Goal: Task Accomplishment & Management: Use online tool/utility

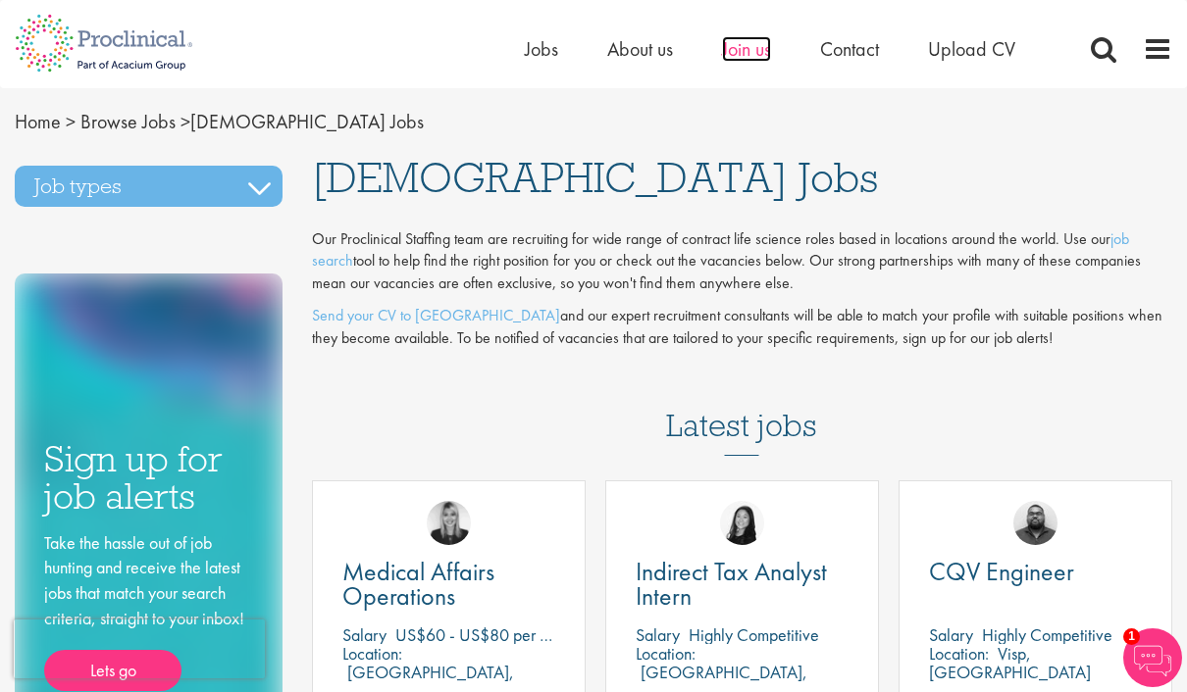
click at [750, 60] on span "Join us" at bounding box center [746, 48] width 49 height 25
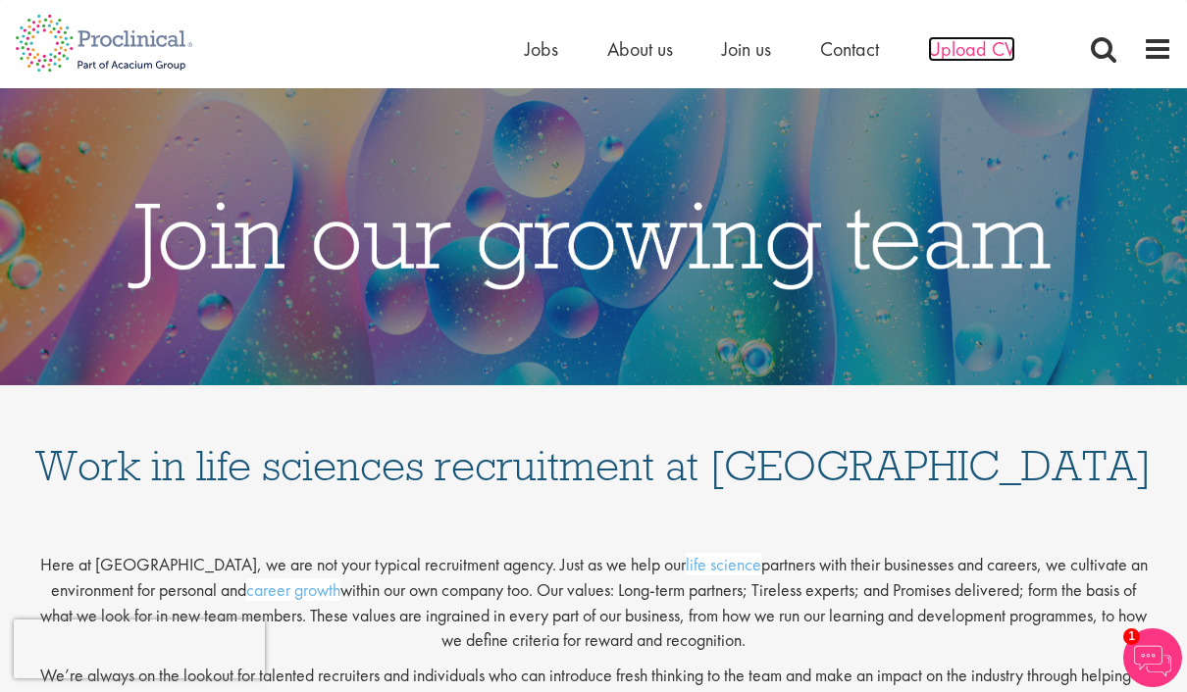
click at [987, 59] on span "Upload CV" at bounding box center [971, 48] width 87 height 25
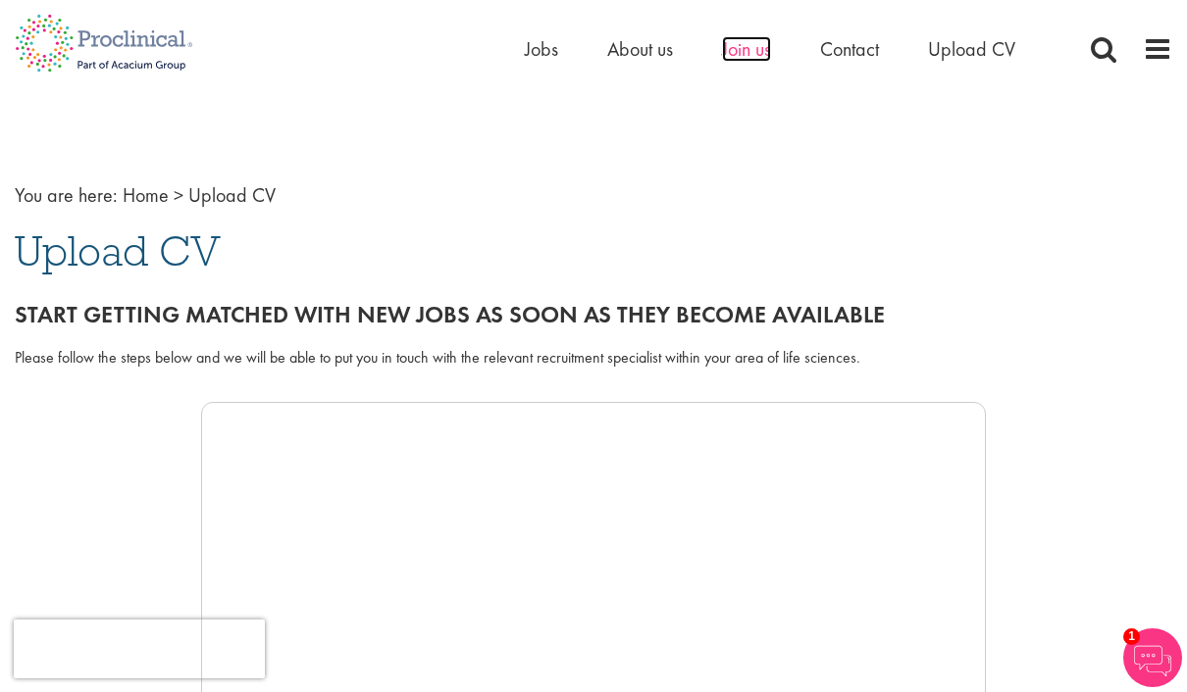
click at [754, 58] on span "Join us" at bounding box center [746, 48] width 49 height 25
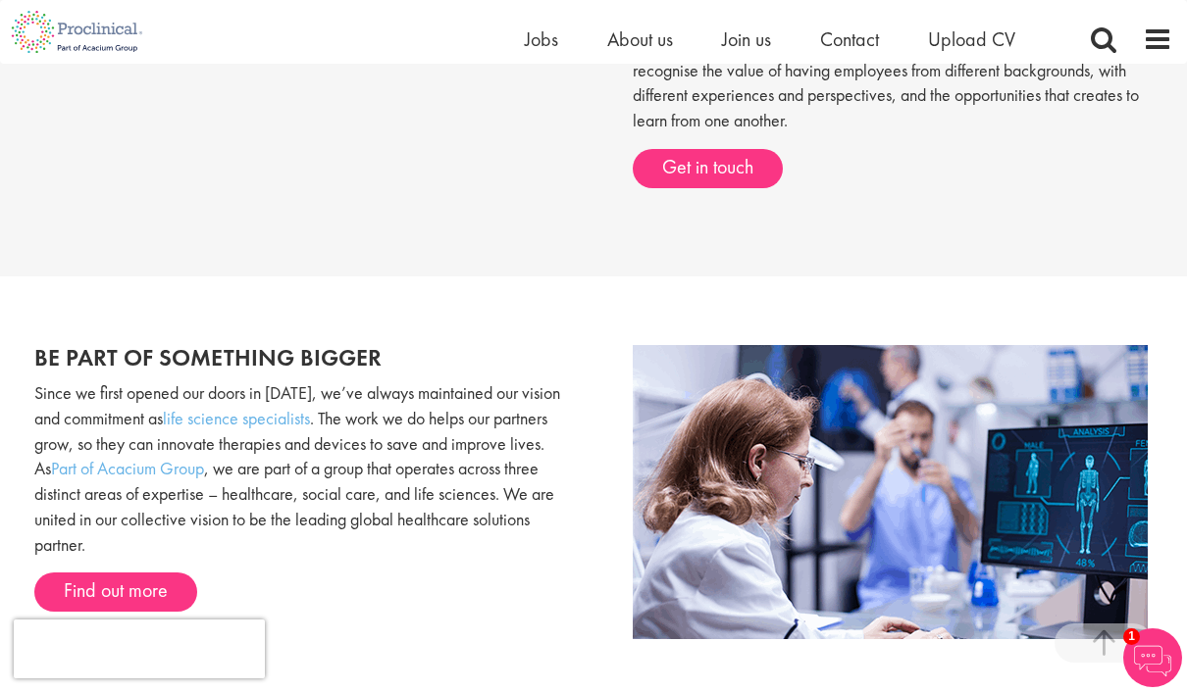
scroll to position [862, 0]
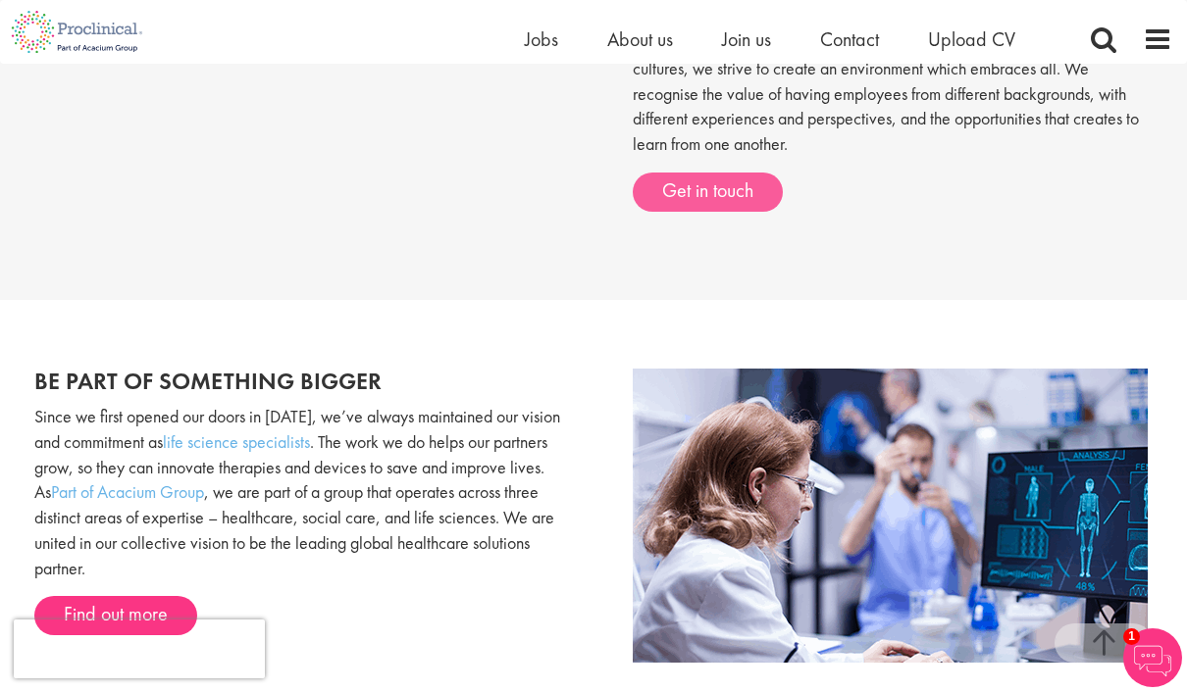
click at [755, 193] on link "Get in touch" at bounding box center [708, 192] width 150 height 39
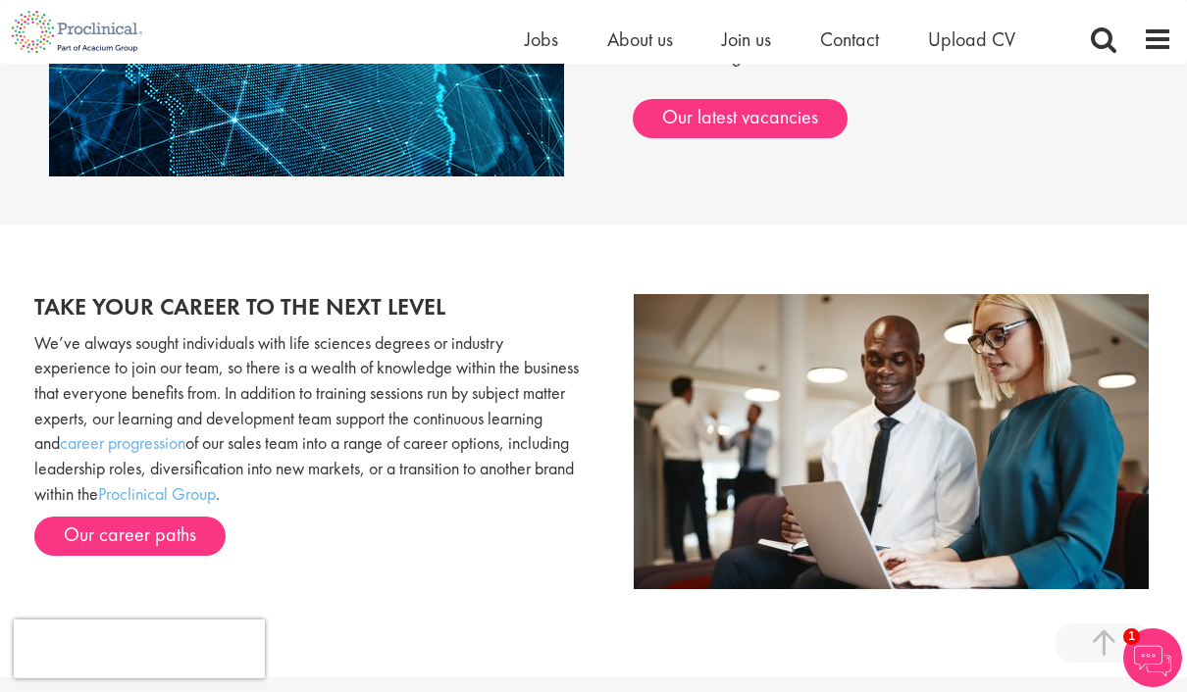
scroll to position [1680, 0]
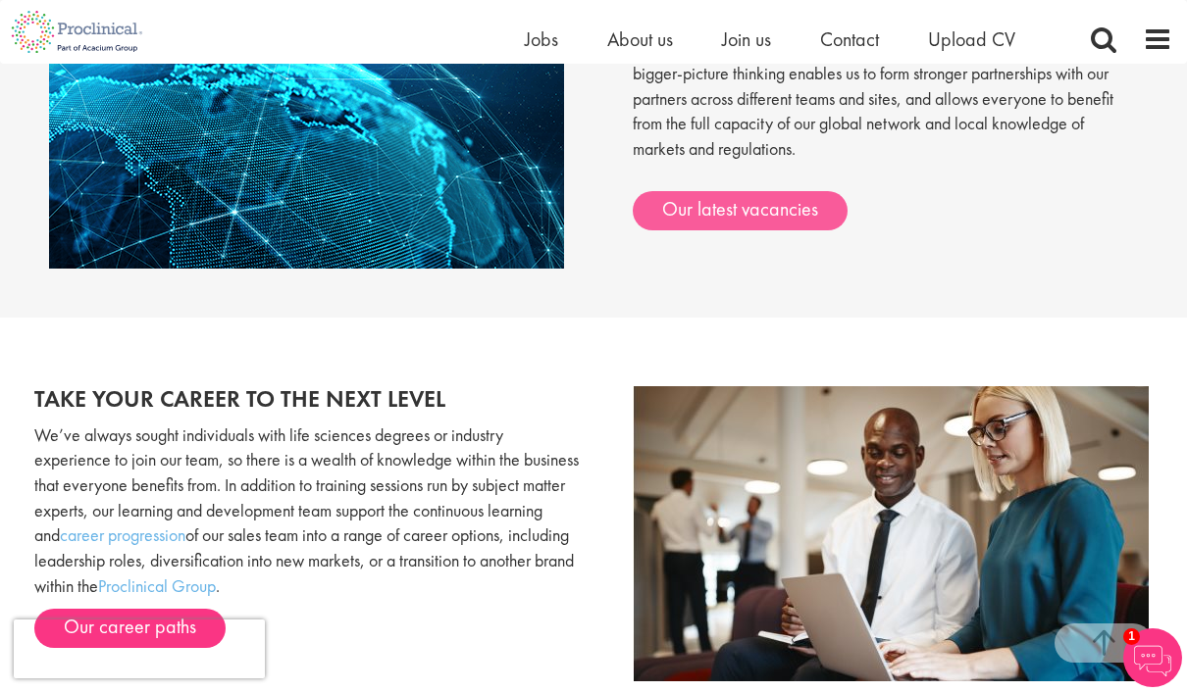
click at [806, 192] on link "Our latest vacancies" at bounding box center [740, 210] width 215 height 39
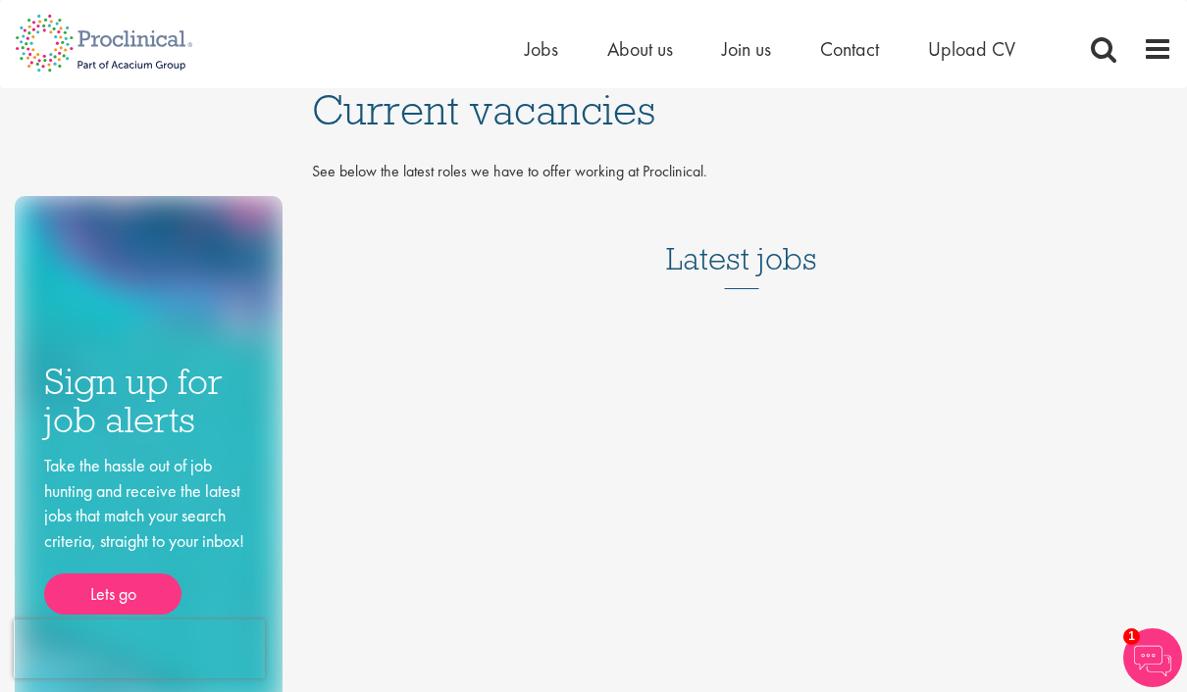
click at [789, 256] on h3 "Latest jobs" at bounding box center [741, 241] width 151 height 96
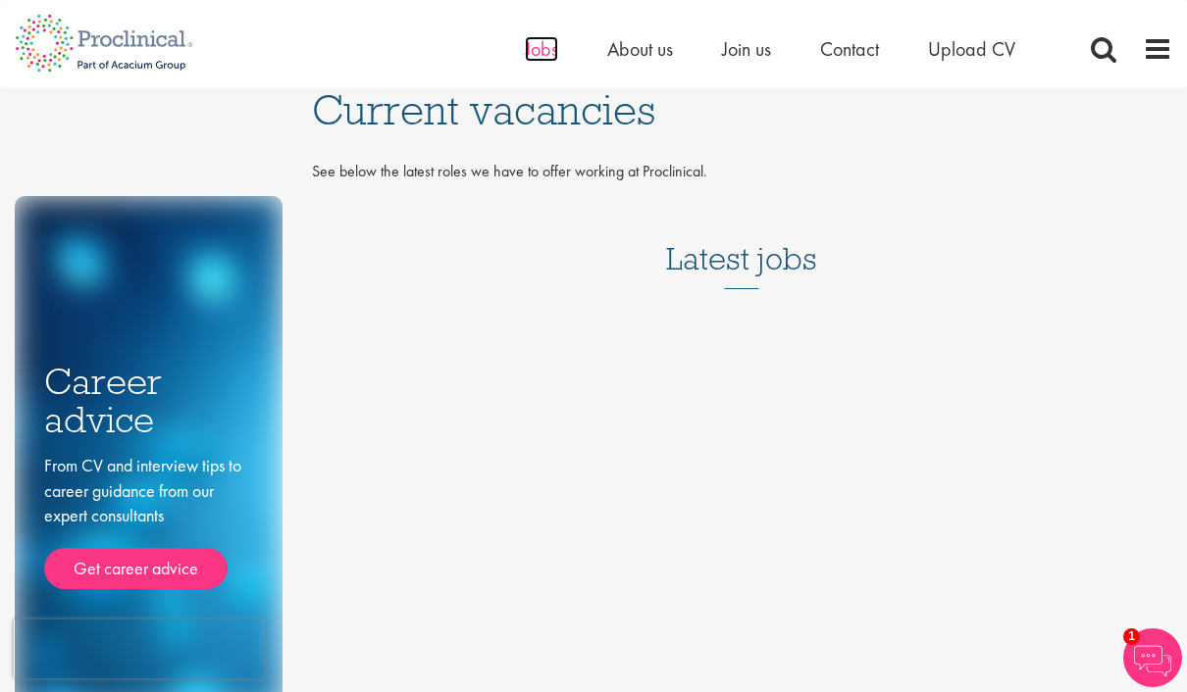
click at [555, 52] on span "Jobs" at bounding box center [541, 48] width 33 height 25
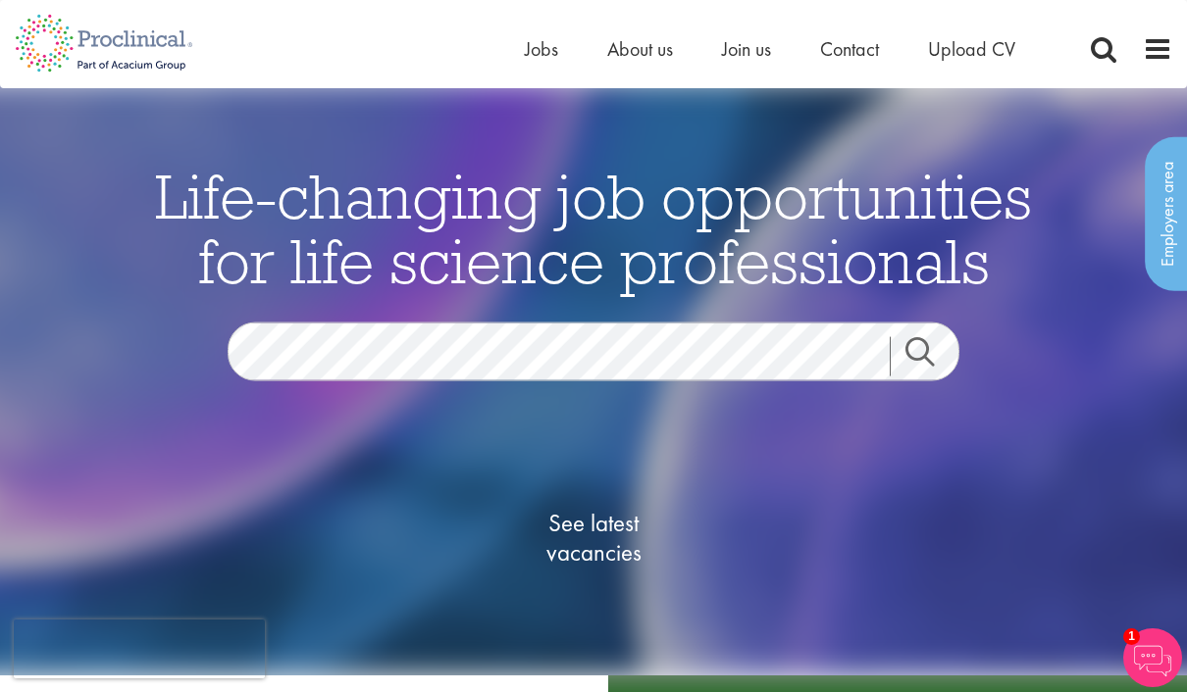
scroll to position [2, 0]
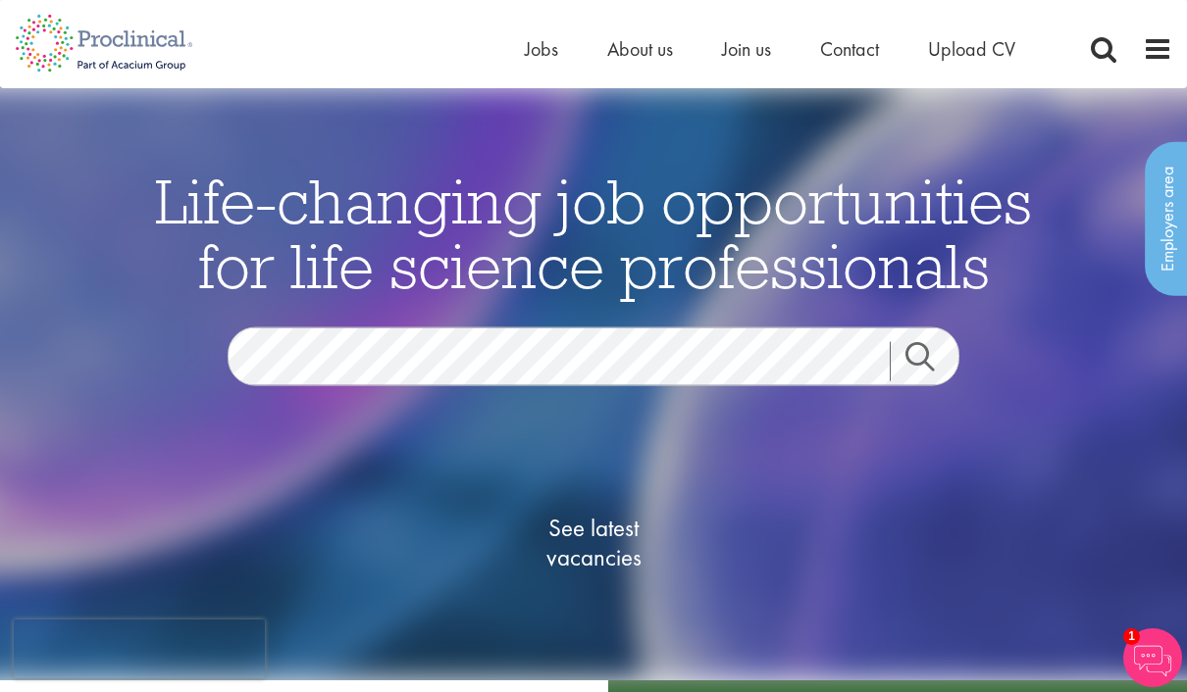
click at [931, 382] on link "Search" at bounding box center [932, 361] width 84 height 39
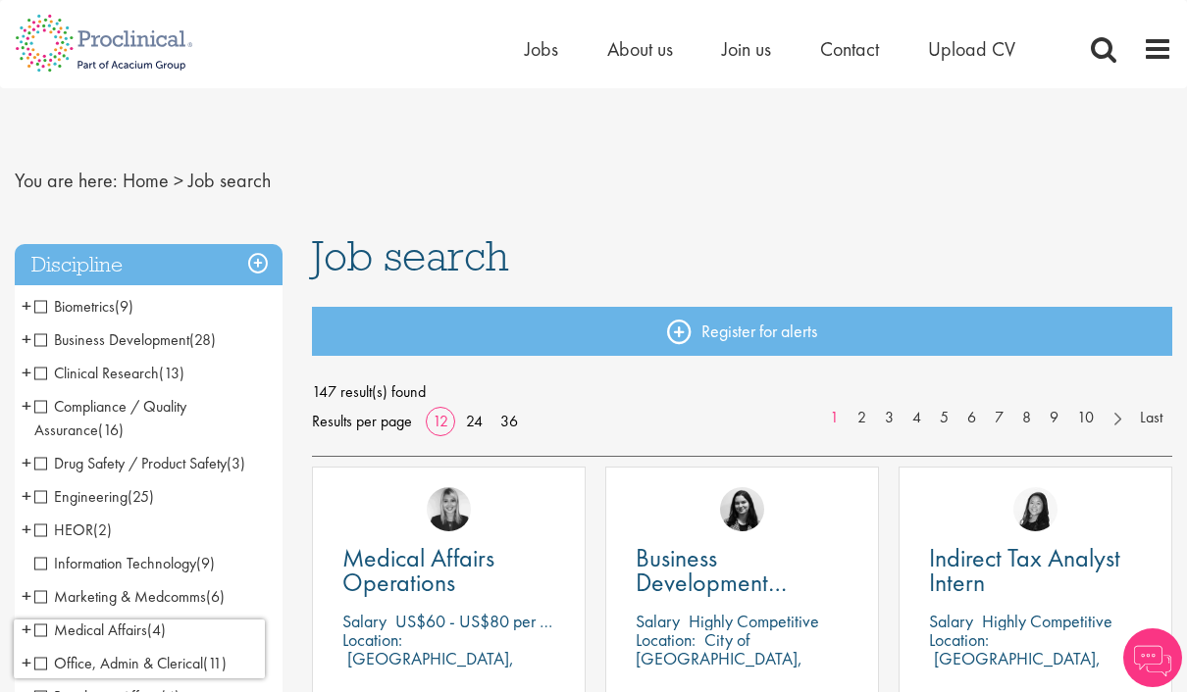
click at [36, 376] on span "Clinical Research" at bounding box center [96, 373] width 125 height 21
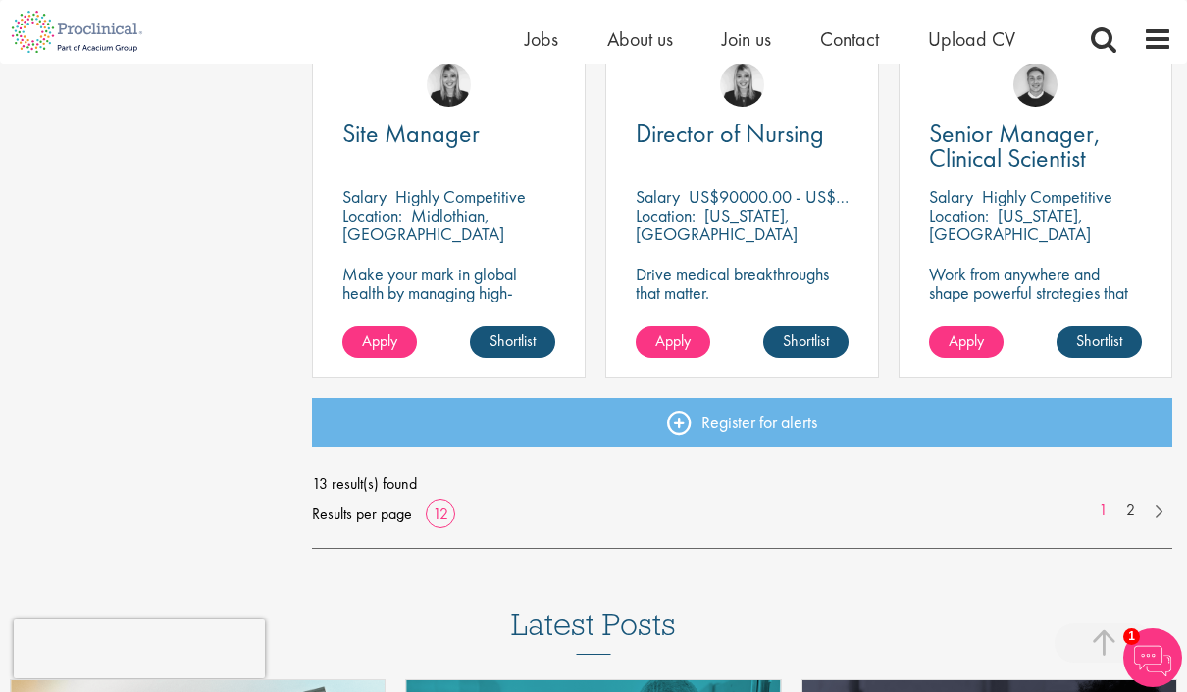
scroll to position [1475, 0]
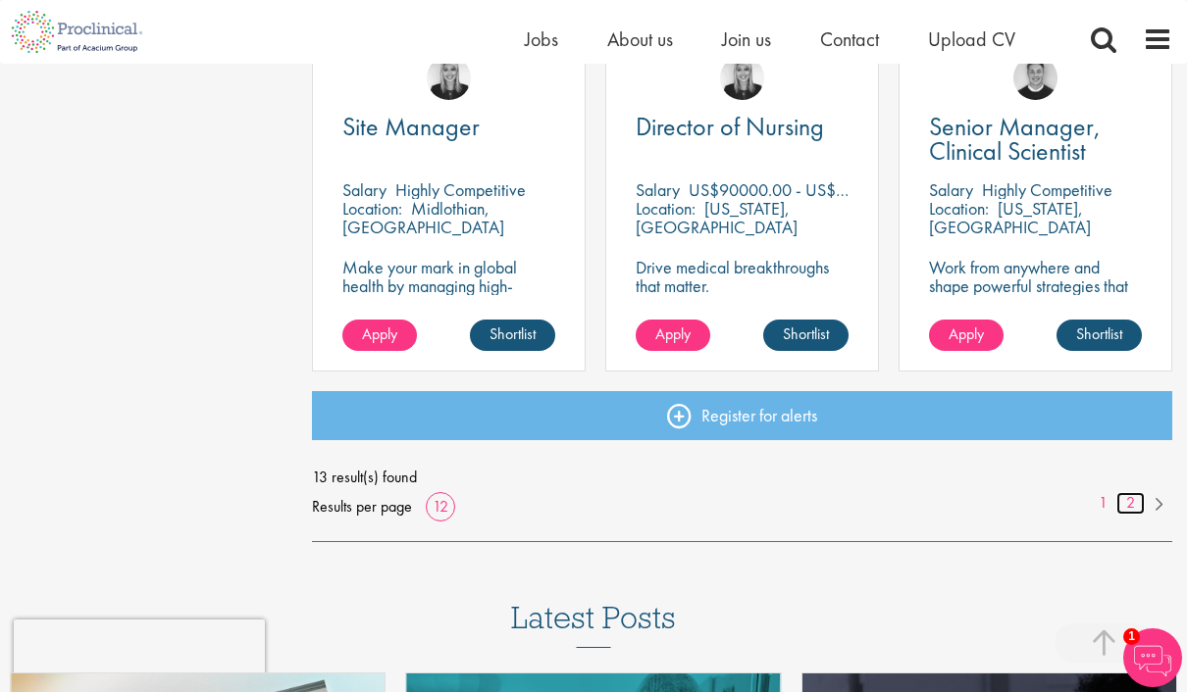
click at [1139, 508] on link "2" at bounding box center [1130, 503] width 28 height 23
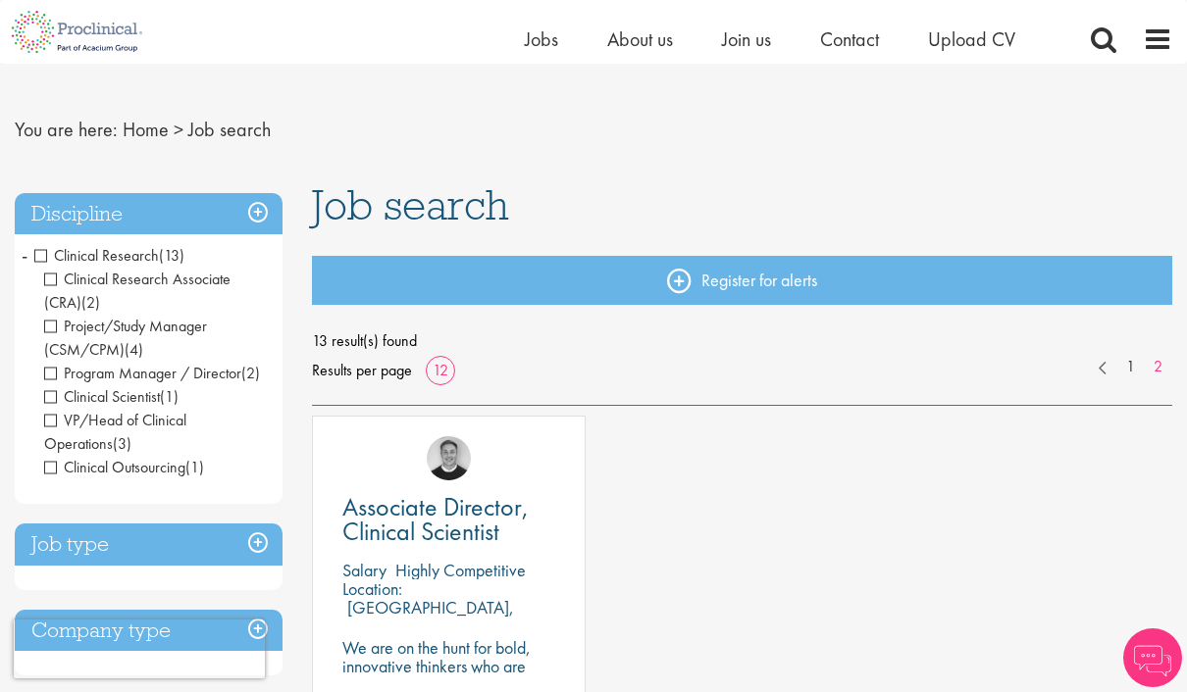
scroll to position [18, 0]
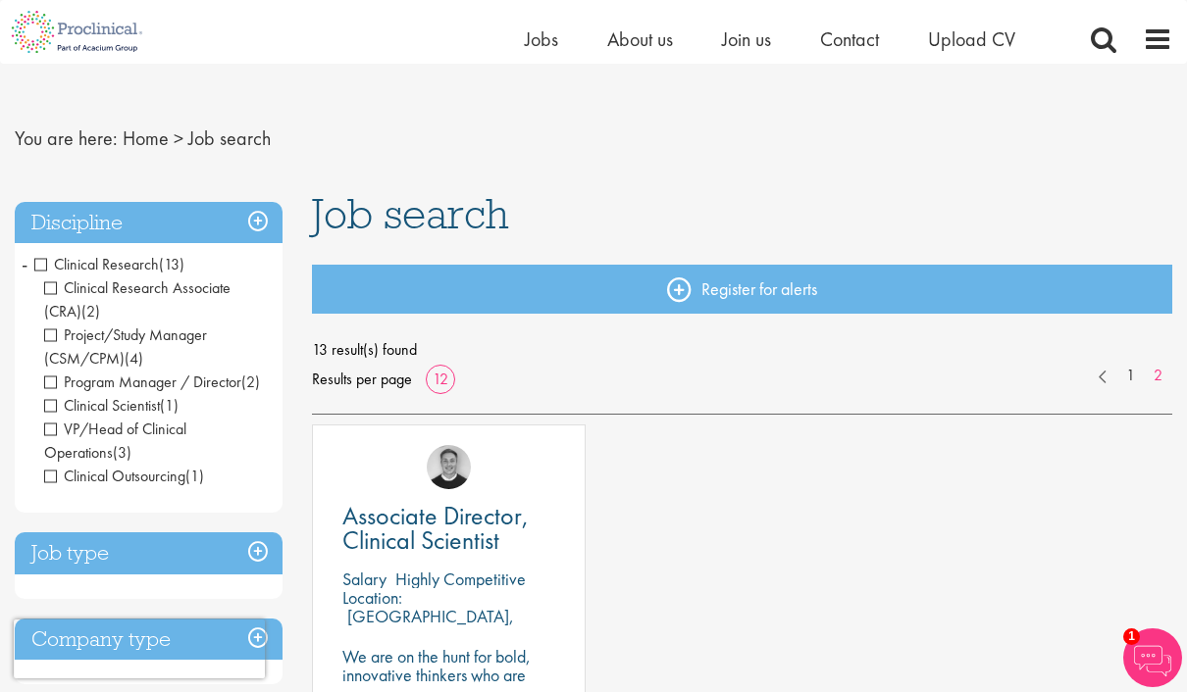
click at [19, 270] on li "Clinical Research (13) - + Clinical Research Associate (CRA) (2) Project/Study …" at bounding box center [149, 370] width 268 height 245
click at [39, 270] on span "Clinical Research" at bounding box center [96, 264] width 125 height 21
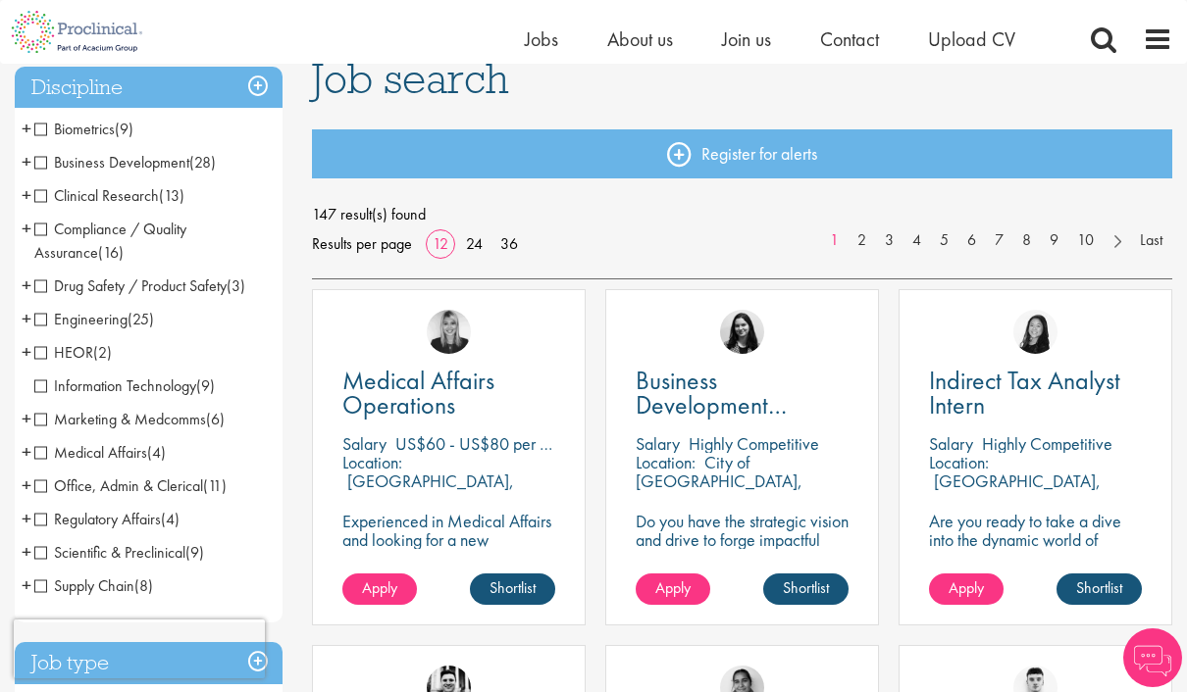
scroll to position [156, 0]
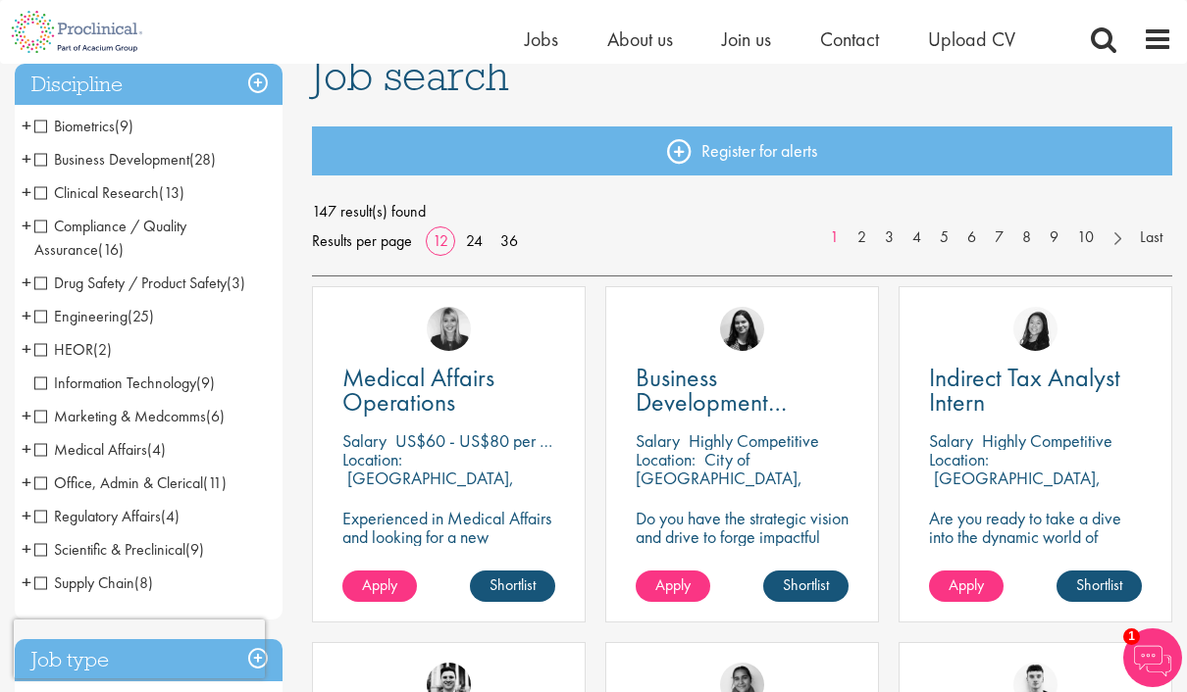
click at [44, 551] on span "Scientific & Preclinical" at bounding box center [109, 549] width 151 height 21
